Goal: Navigation & Orientation: Find specific page/section

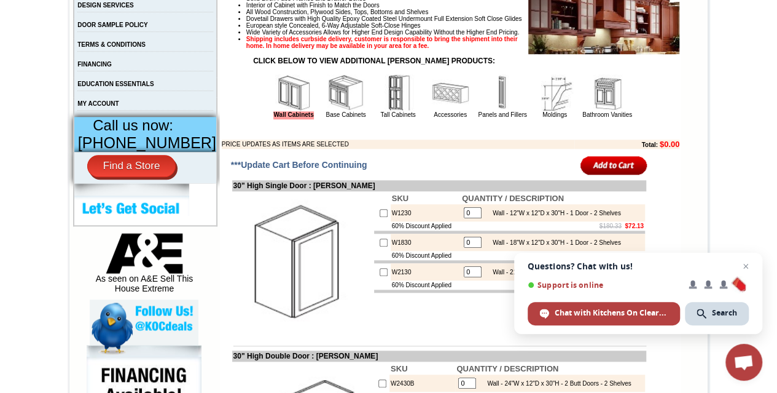
scroll to position [492, 0]
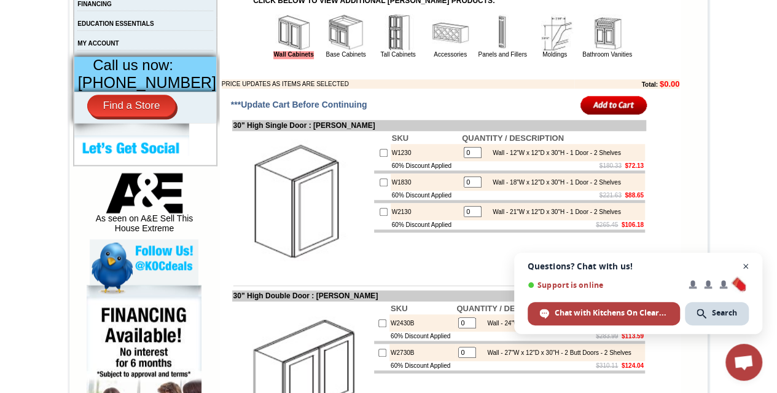
click at [752, 267] on span "Close chat" at bounding box center [746, 266] width 15 height 15
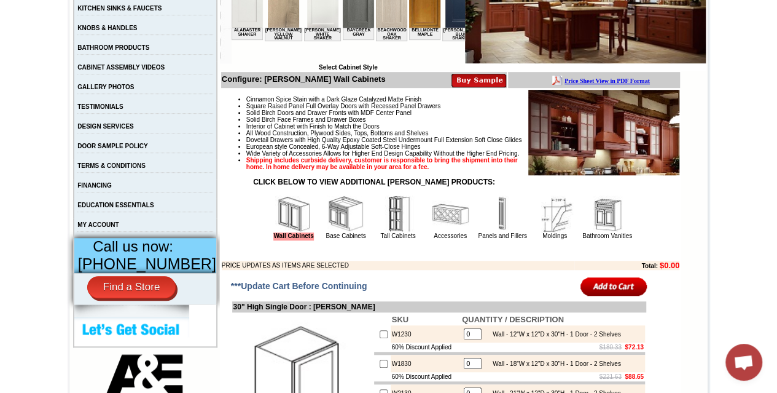
scroll to position [246, 0]
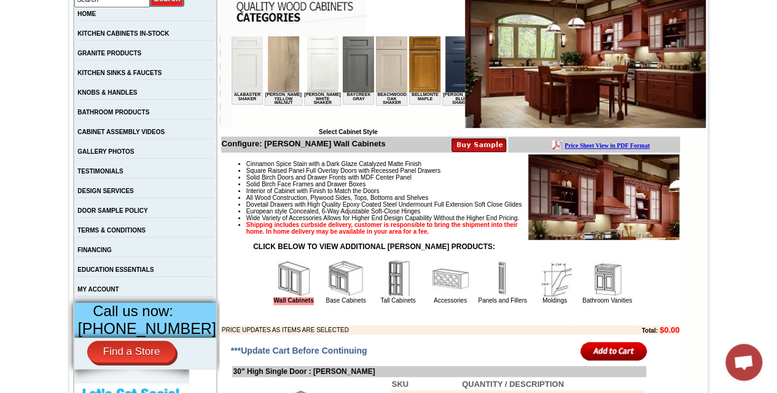
click at [445, 74] on img at bounding box center [460, 64] width 31 height 56
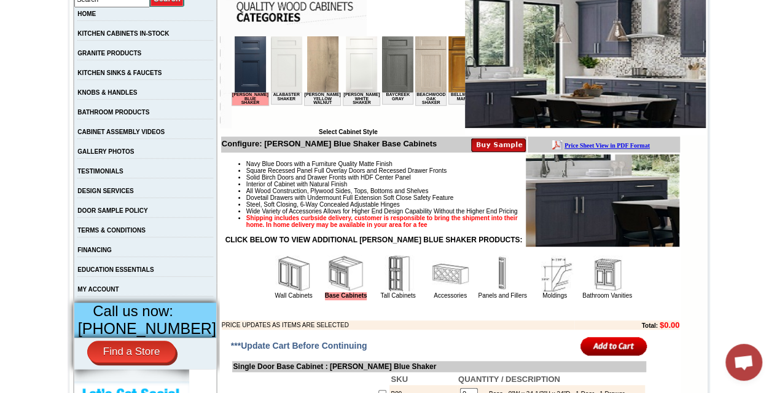
click at [349, 276] on img at bounding box center [346, 273] width 37 height 37
